Goal: Transaction & Acquisition: Download file/media

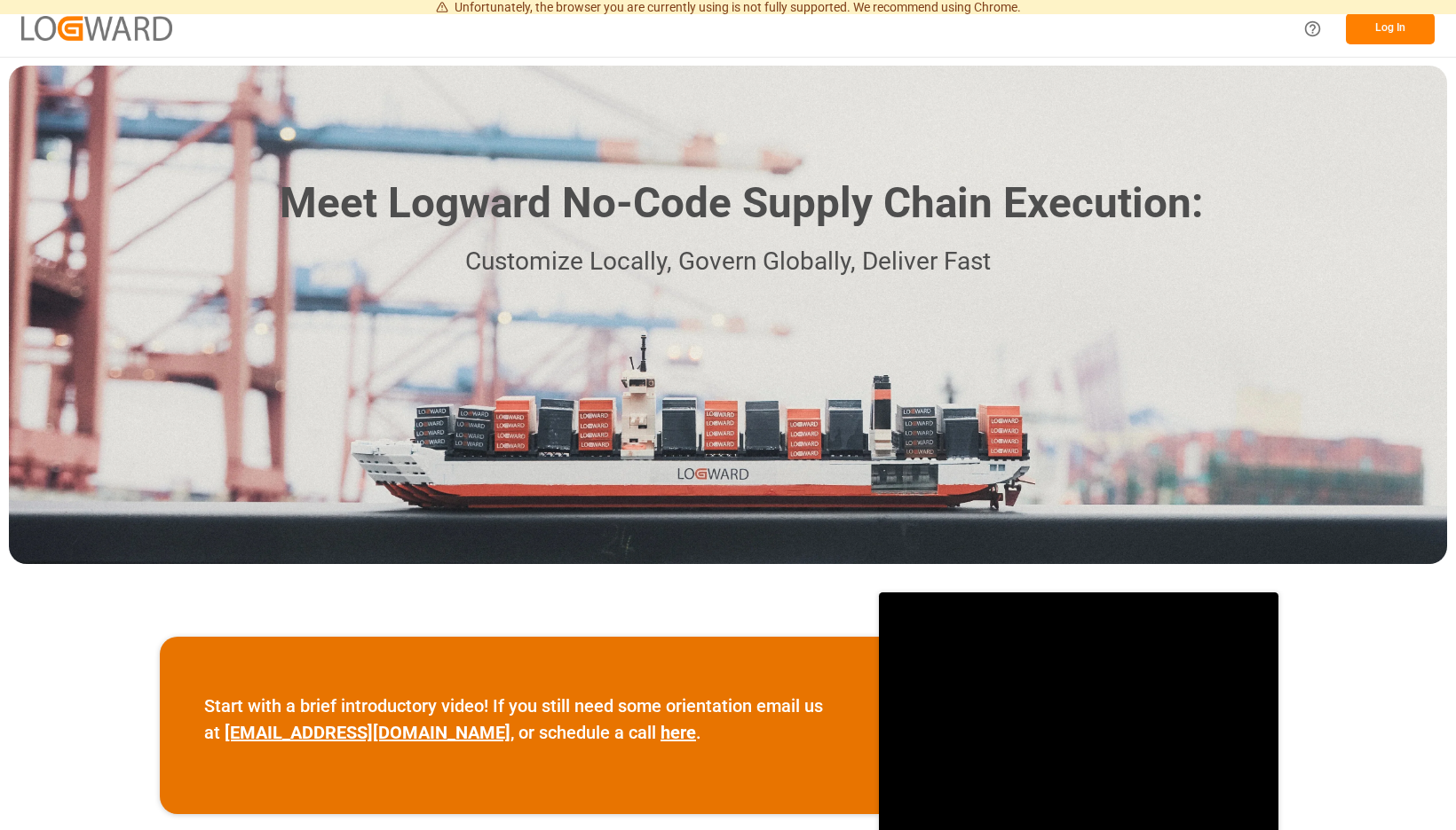
click at [1392, 29] on button "Log In" at bounding box center [1389, 28] width 89 height 31
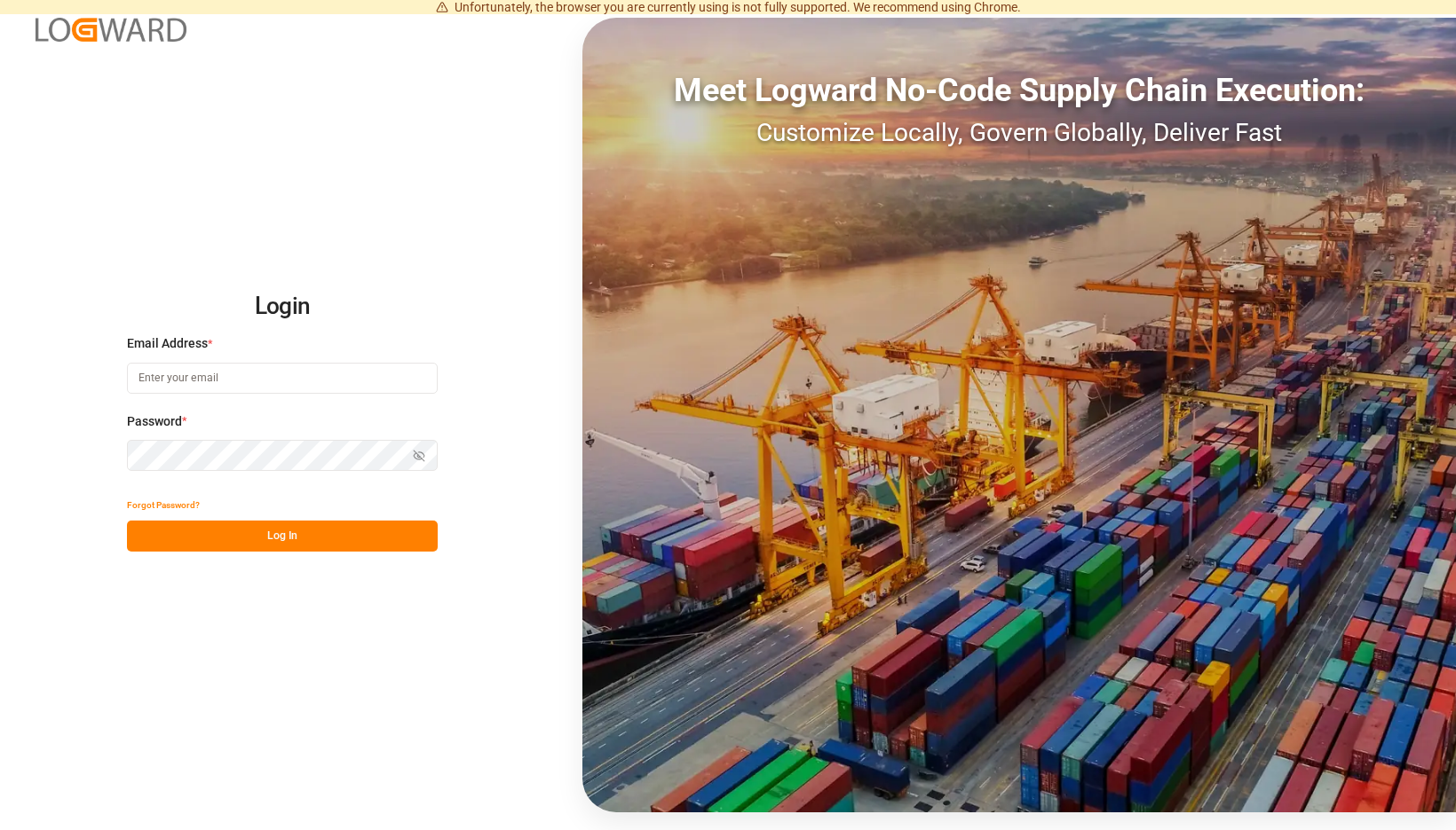
type input "[EMAIL_ADDRESS][PERSON_NAME][DOMAIN_NAME]"
click at [415, 536] on button "Log In" at bounding box center [282, 536] width 310 height 31
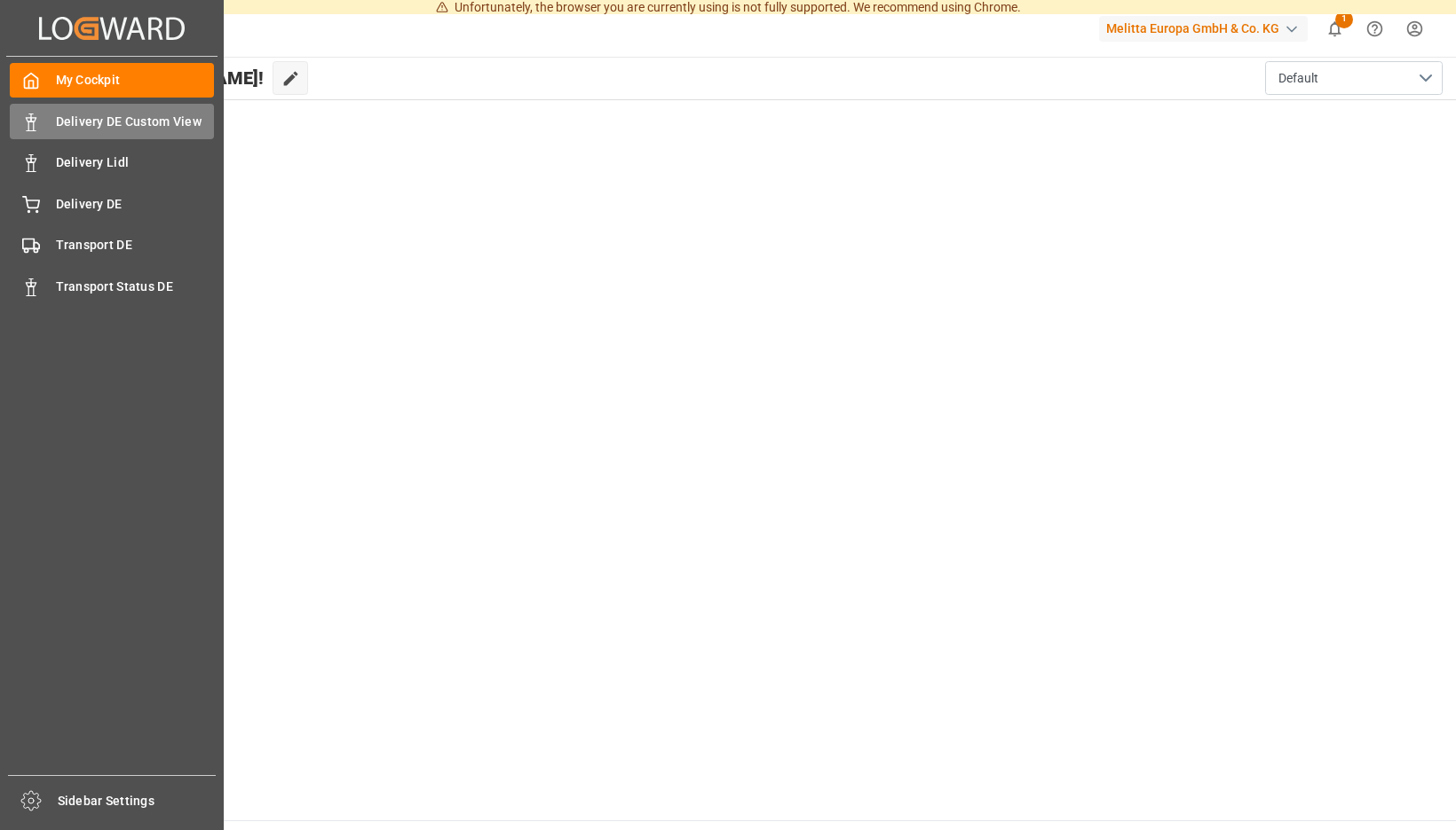
click at [53, 124] on div "Delivery DE Custom View Delivery DE Custom View" at bounding box center [111, 120] width 204 height 35
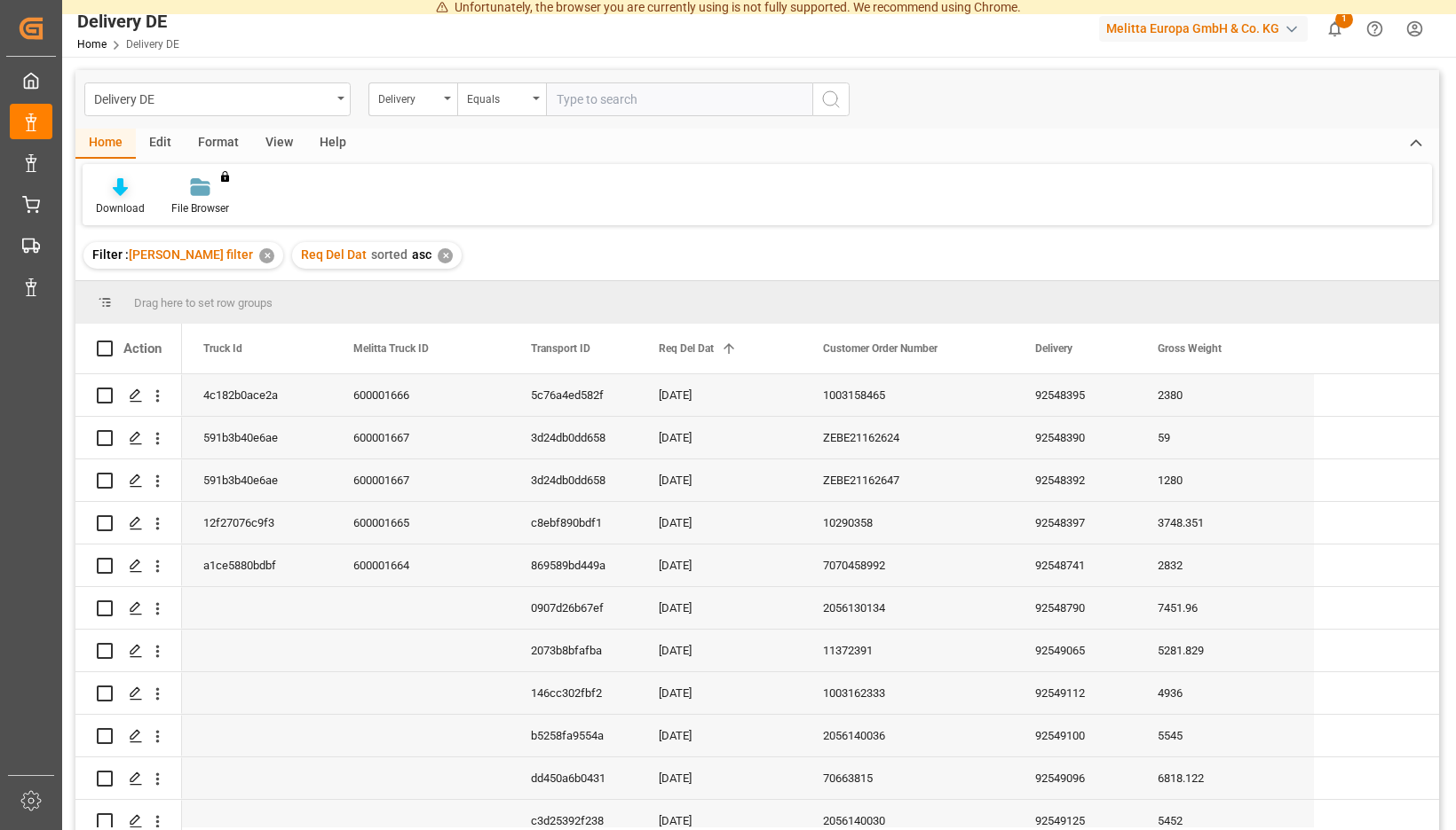
click at [158, 200] on div "Download" at bounding box center [120, 197] width 76 height 39
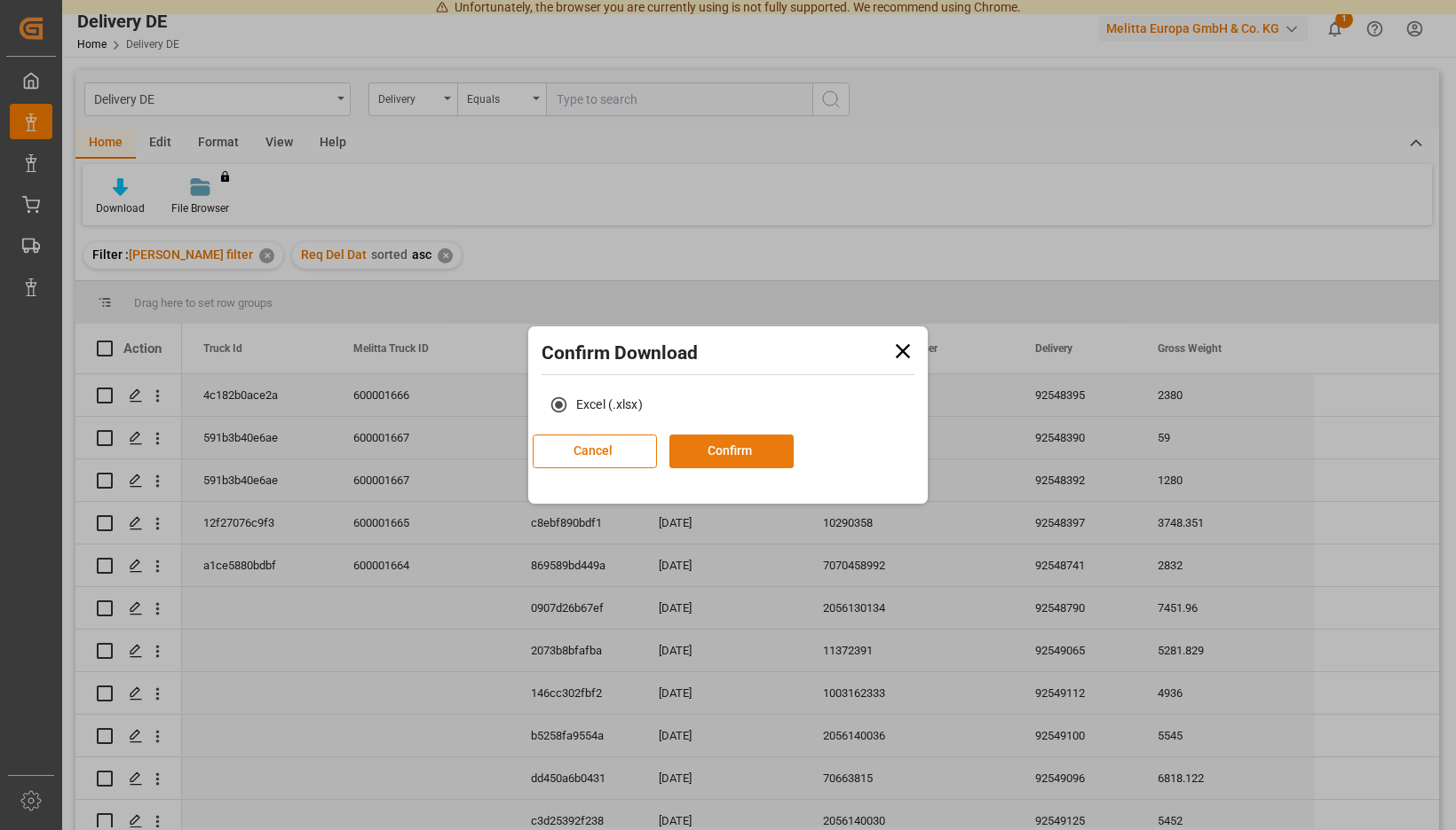
click at [763, 450] on button "Confirm" at bounding box center [731, 451] width 124 height 34
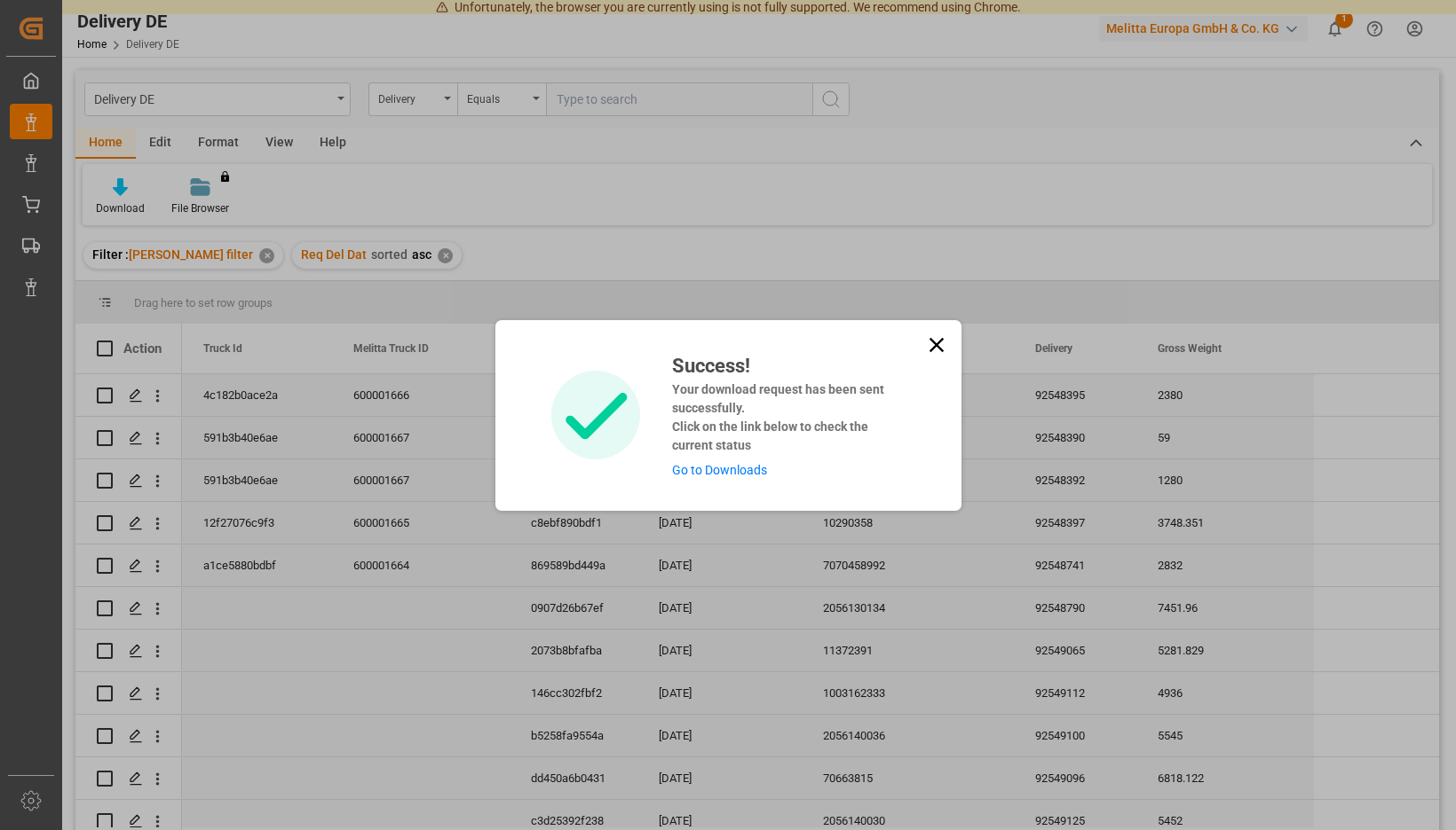
click at [738, 475] on link "Go to Downloads" at bounding box center [720, 470] width 95 height 14
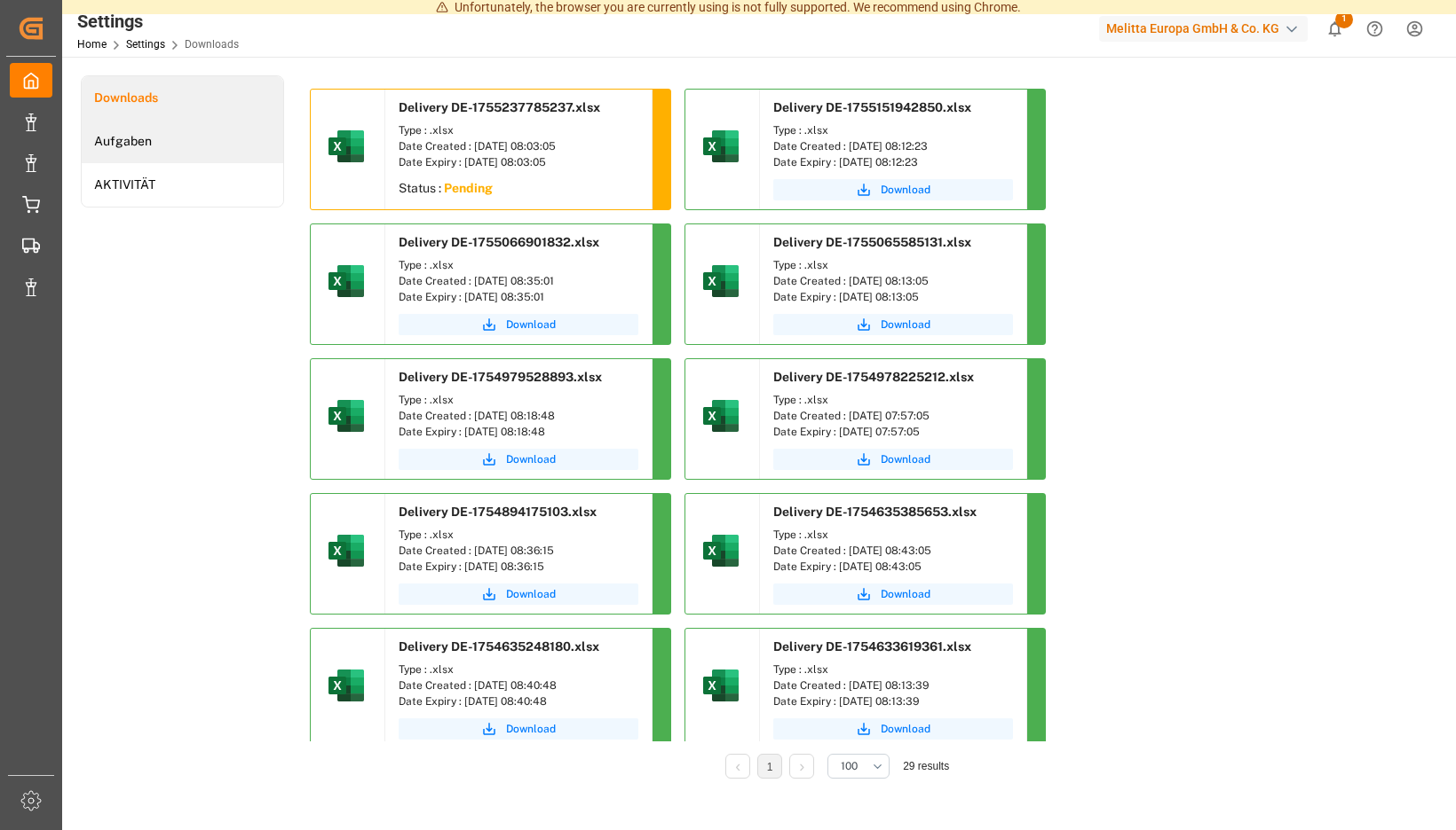
click at [283, 134] on li "Aufgaben" at bounding box center [182, 141] width 202 height 44
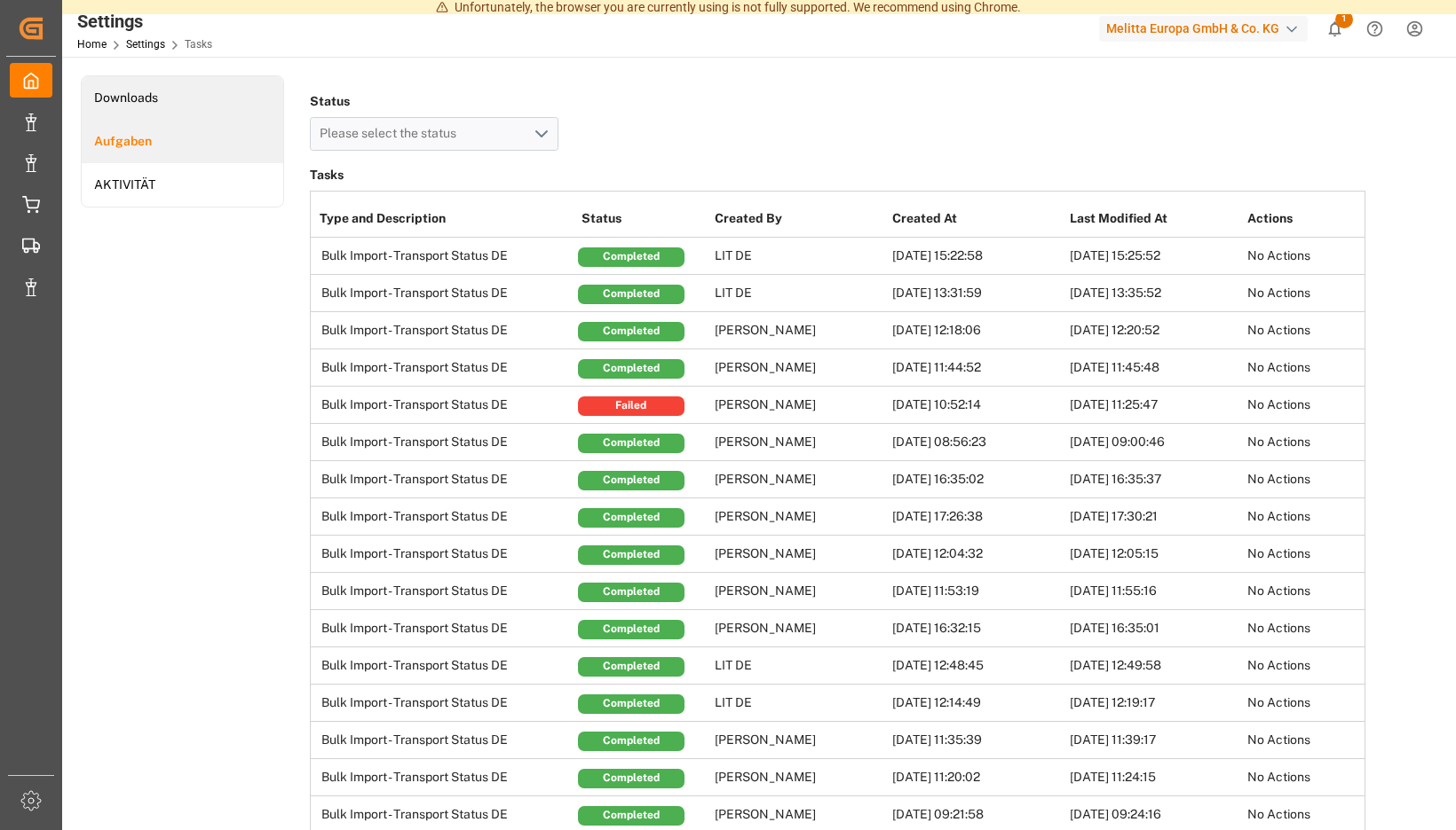
click at [283, 102] on li "Downloads" at bounding box center [182, 98] width 202 height 44
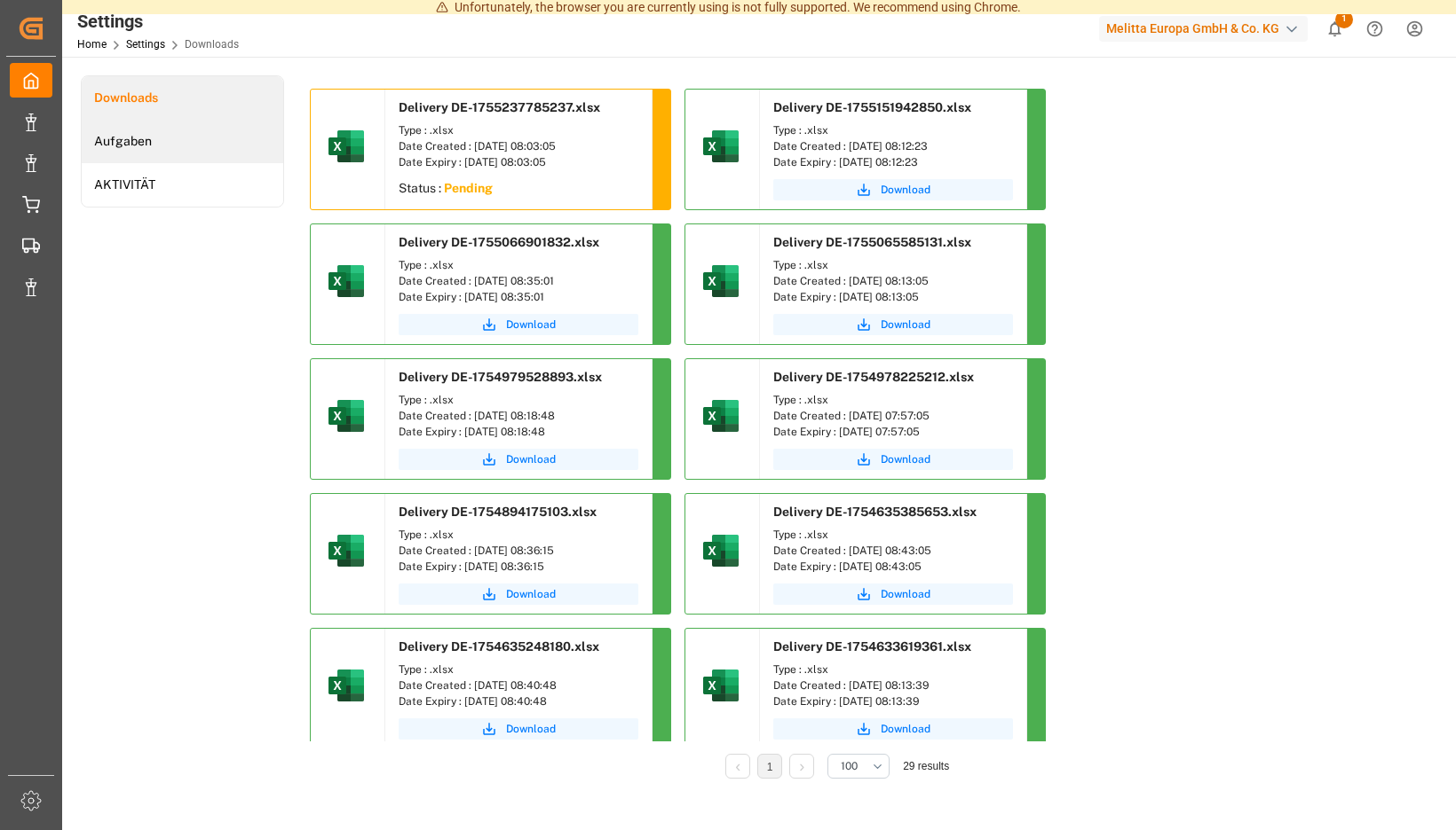
click at [283, 138] on li "Aufgaben" at bounding box center [182, 141] width 202 height 44
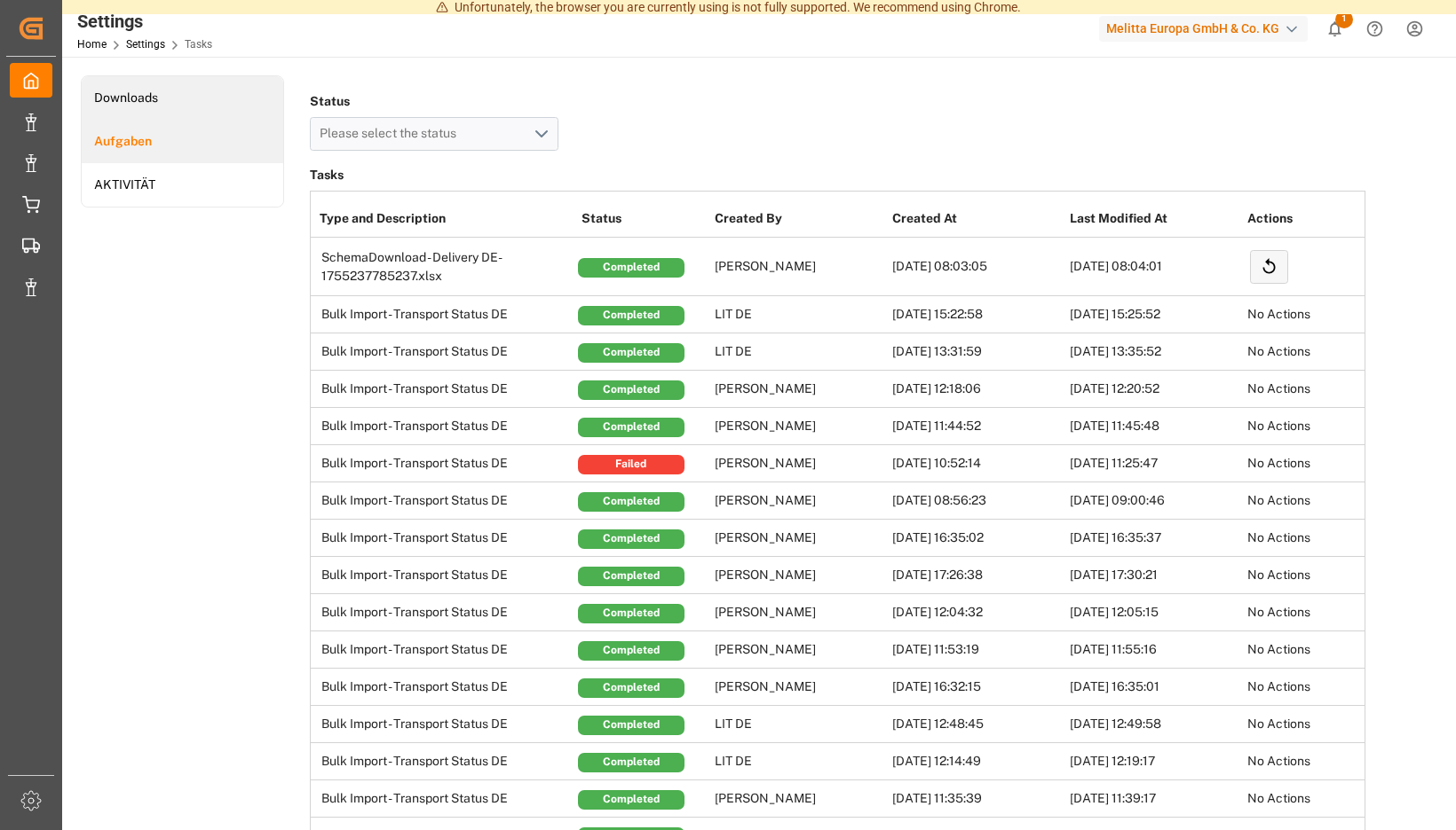
click at [283, 104] on li "Downloads" at bounding box center [182, 98] width 202 height 44
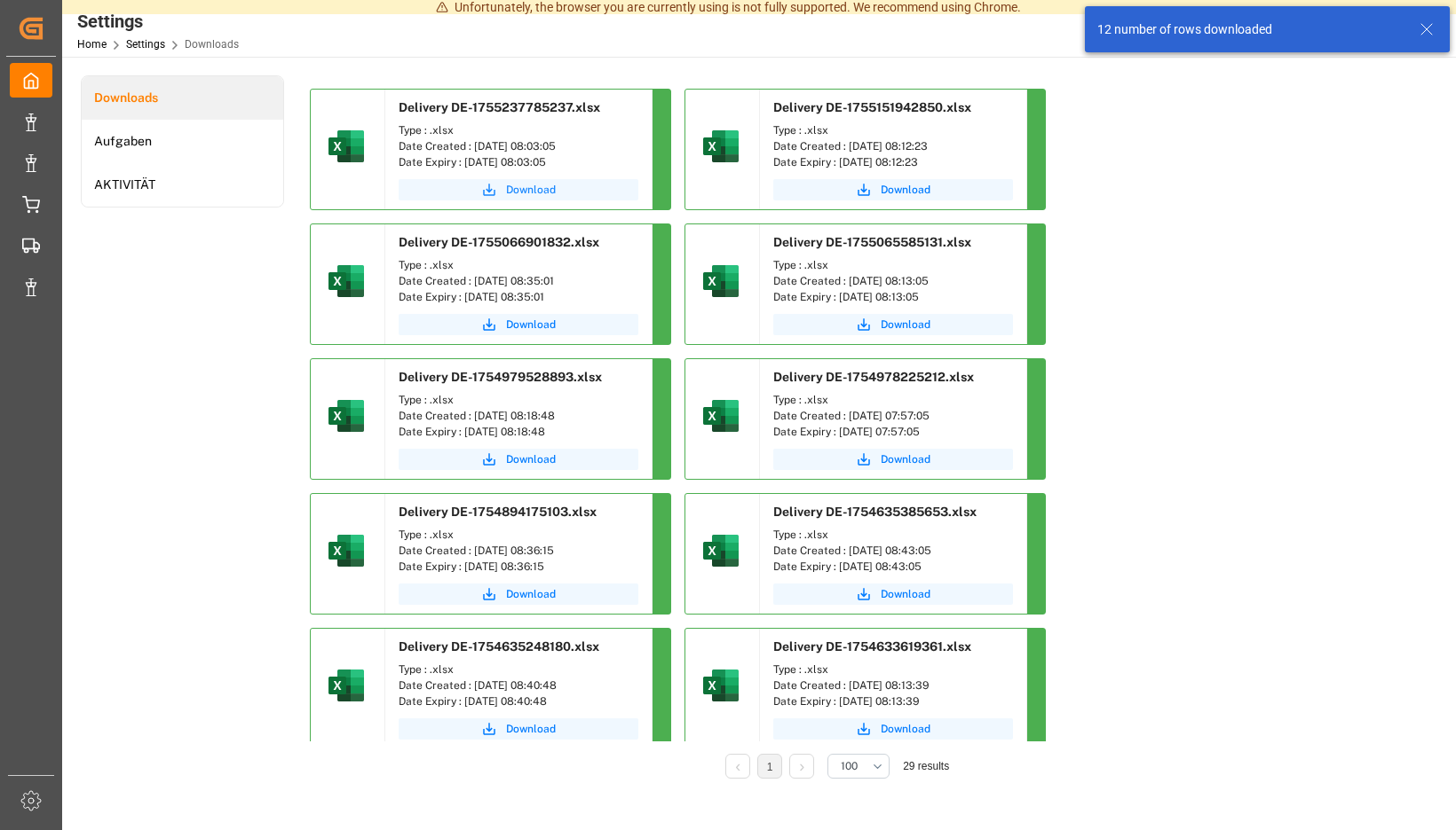
click at [556, 187] on span "Download" at bounding box center [531, 190] width 50 height 16
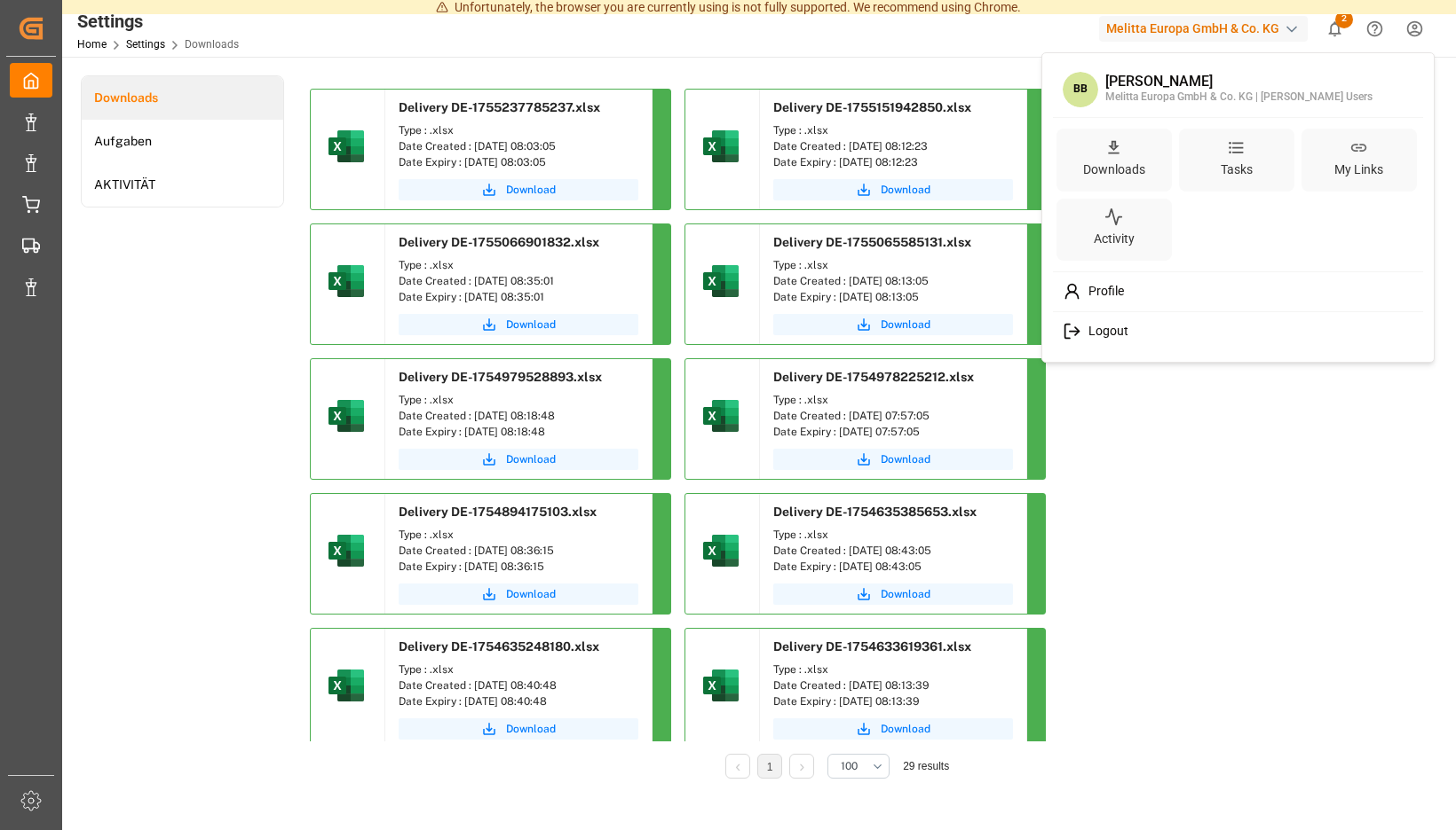
click at [1111, 330] on span "Logout" at bounding box center [1104, 332] width 47 height 16
